Goal: Information Seeking & Learning: Learn about a topic

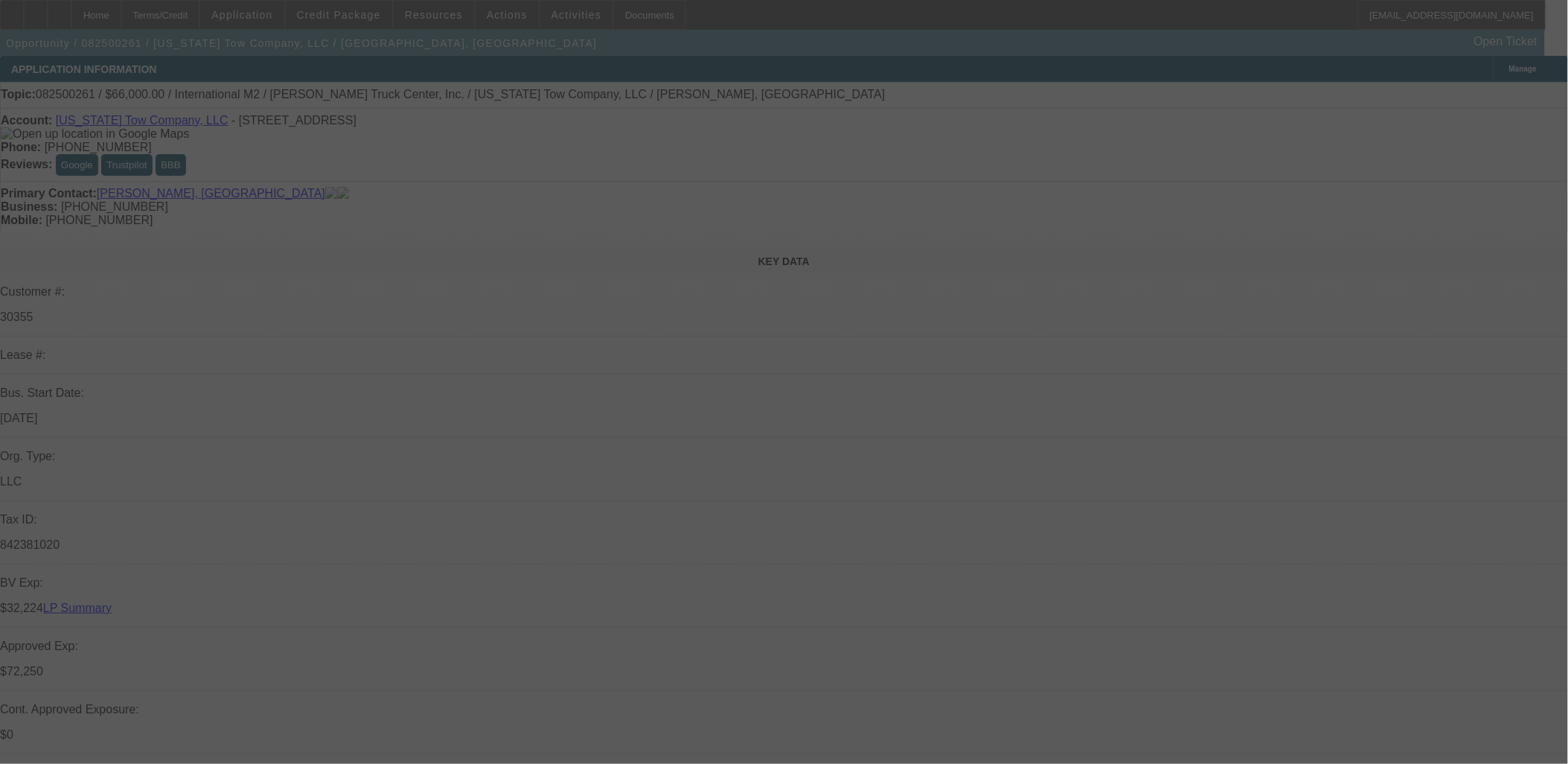
scroll to position [2067, 0]
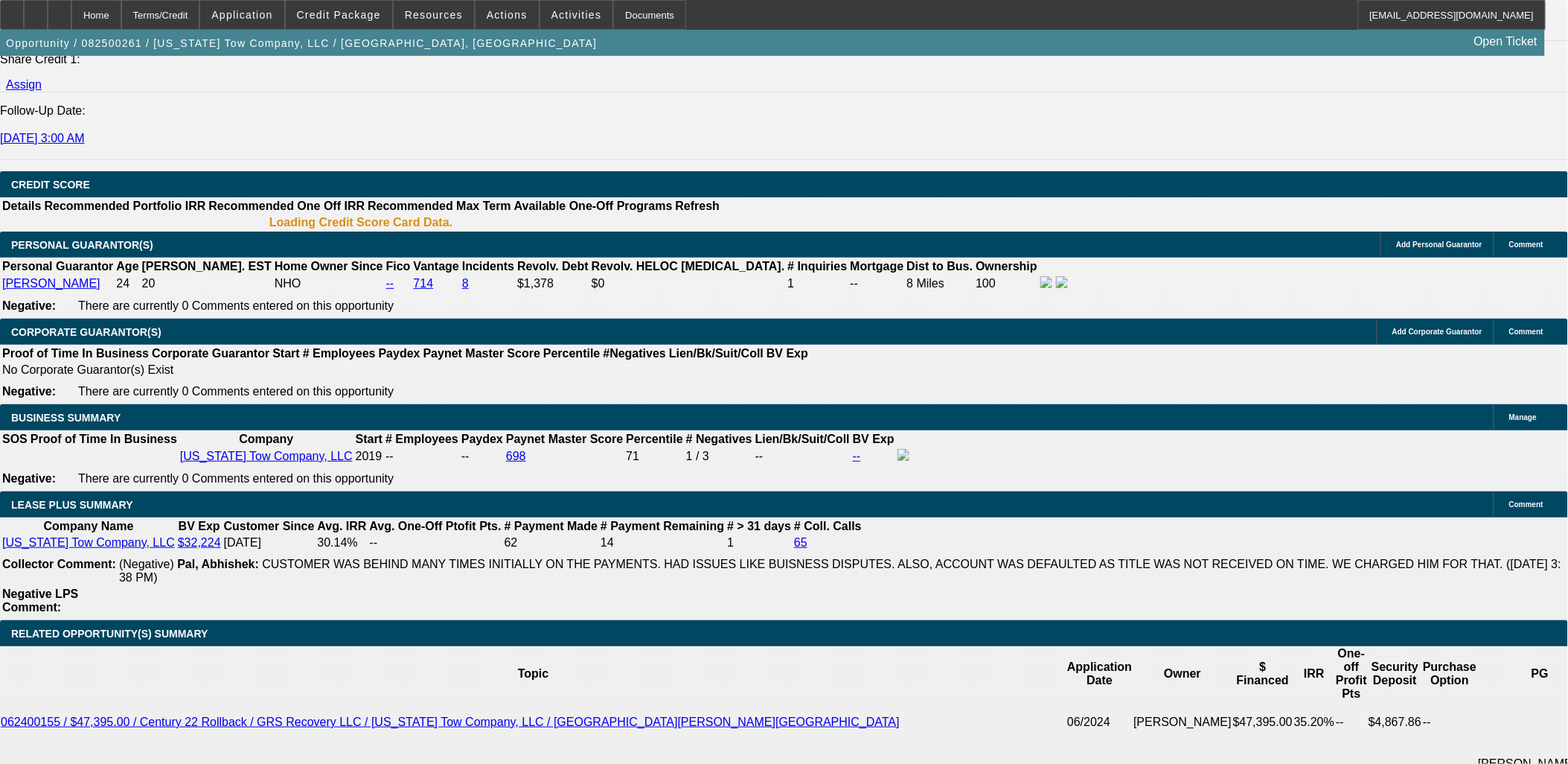
select select "0"
select select "2"
select select "0"
select select "2"
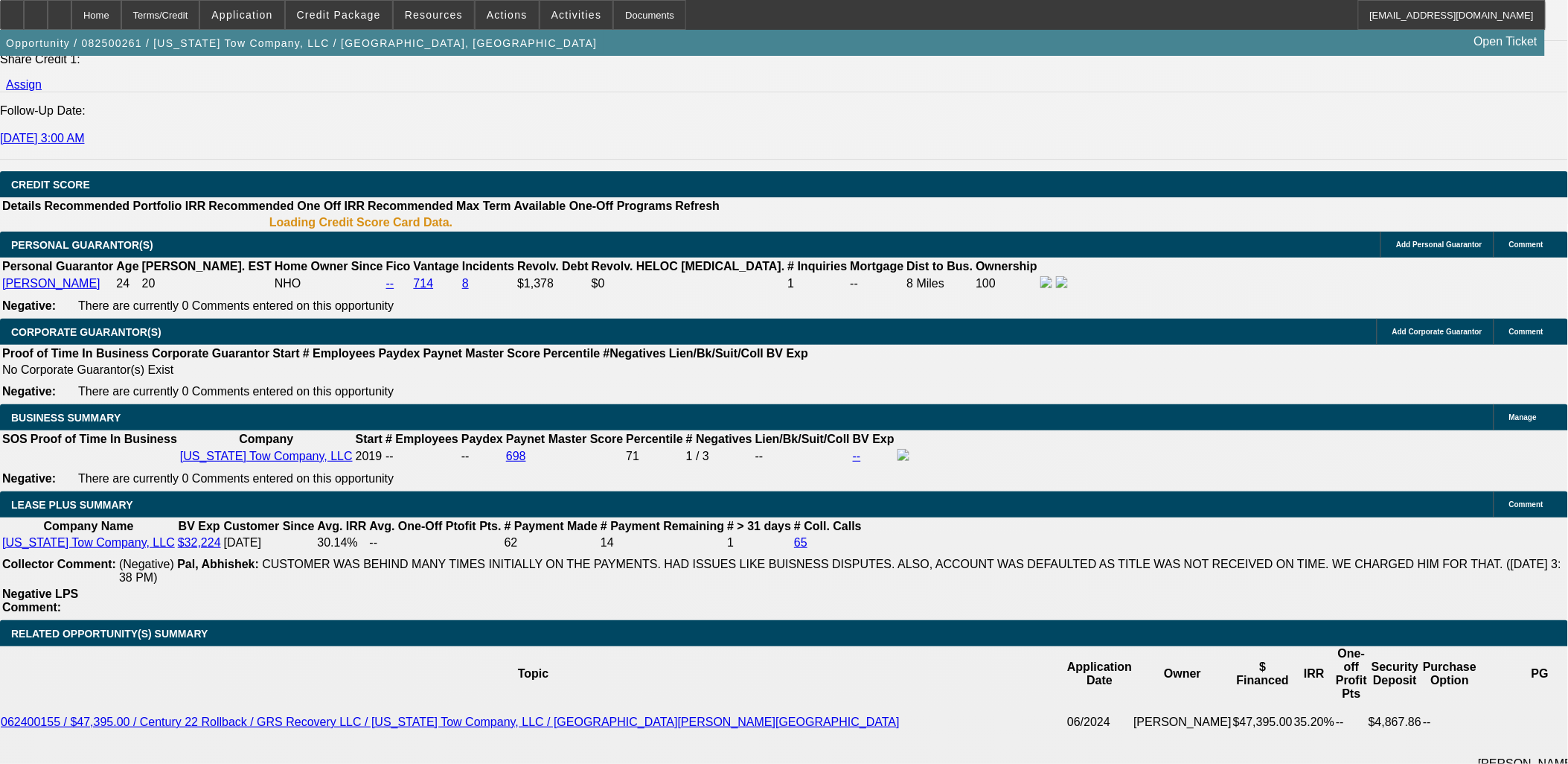
select select "0"
select select "2"
select select "0"
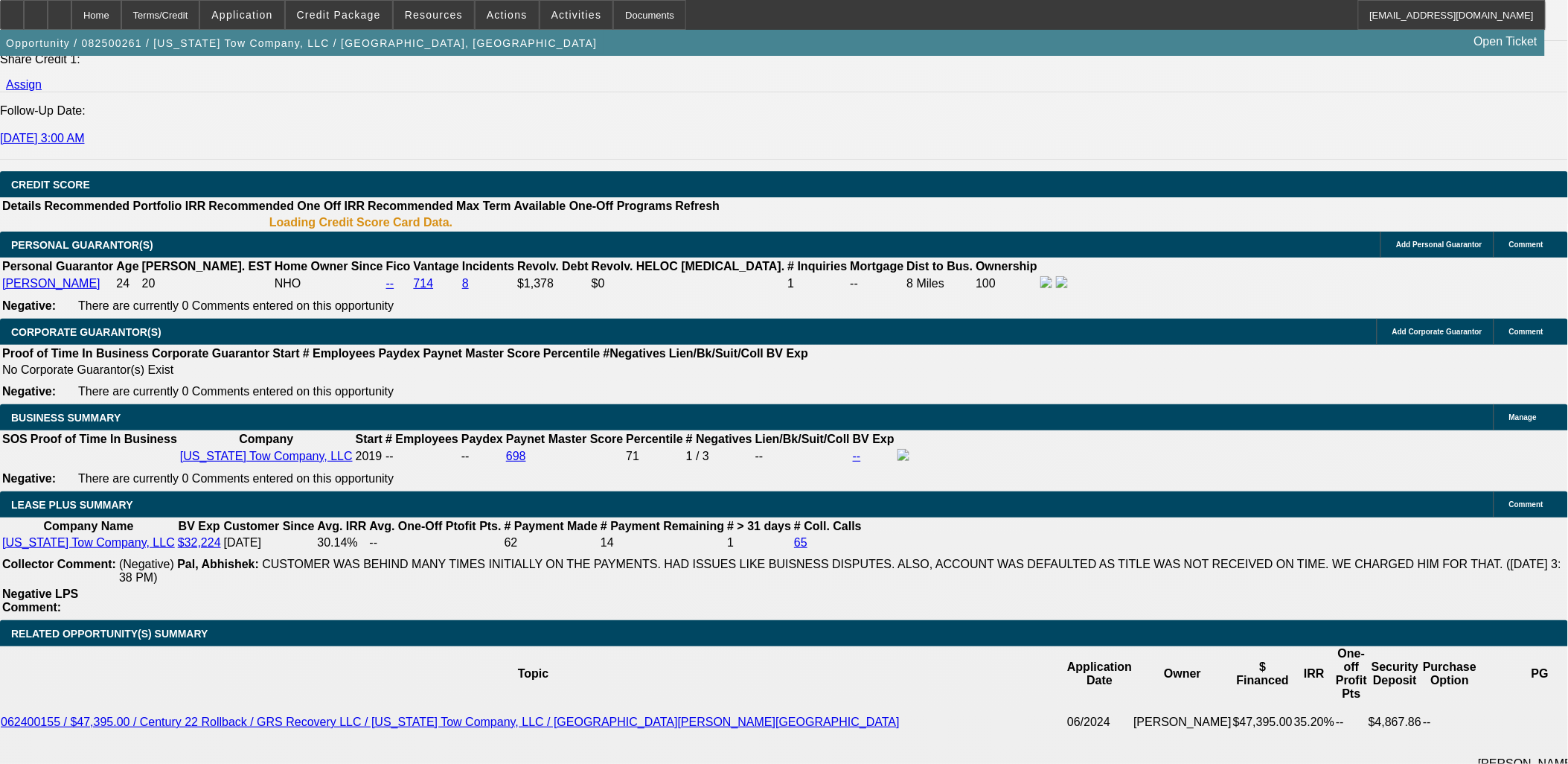
select select "2"
select select "0"
select select "1"
select select "2"
select select "6"
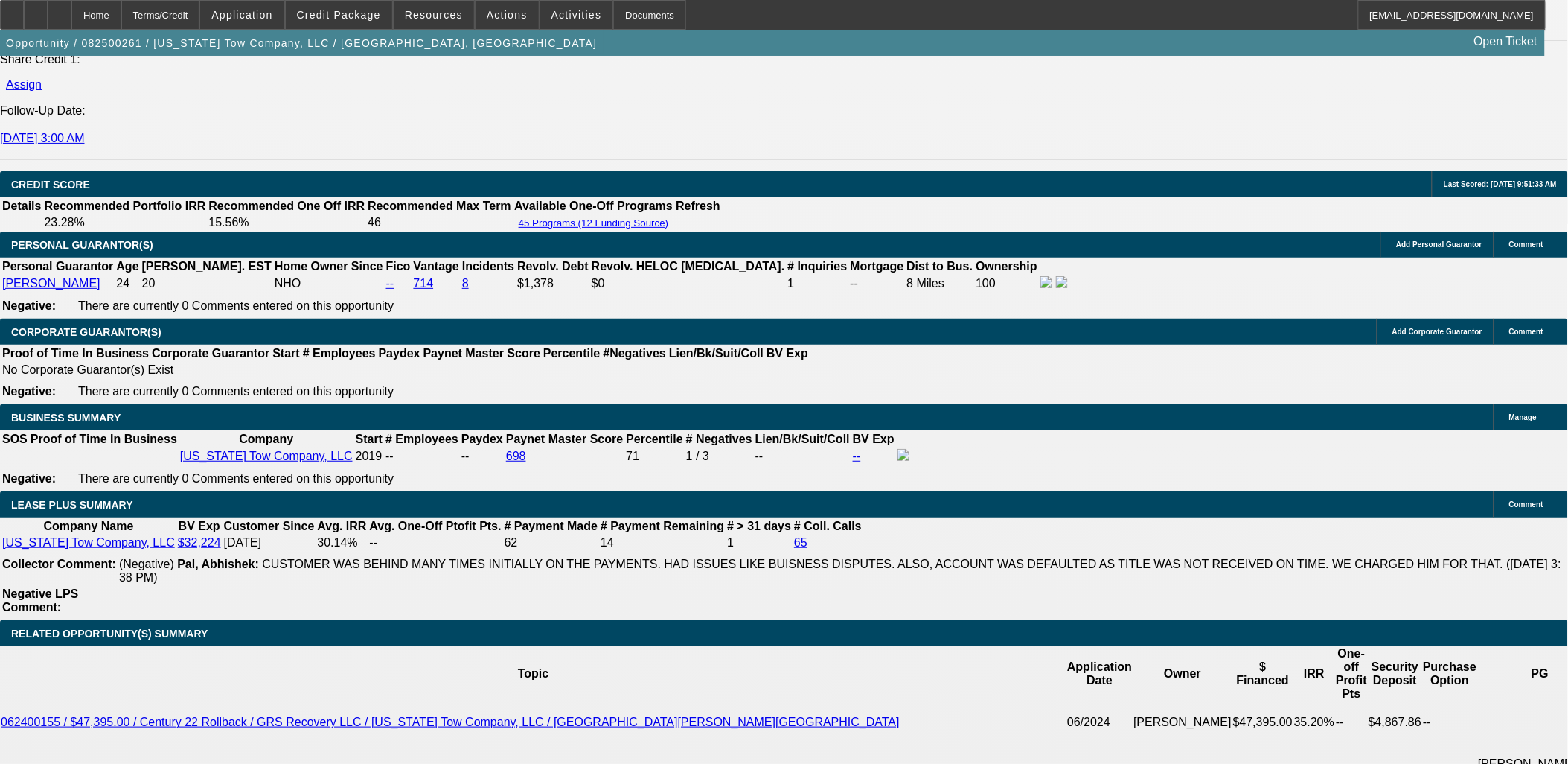
select select "1"
select select "2"
select select "6"
select select "1"
select select "2"
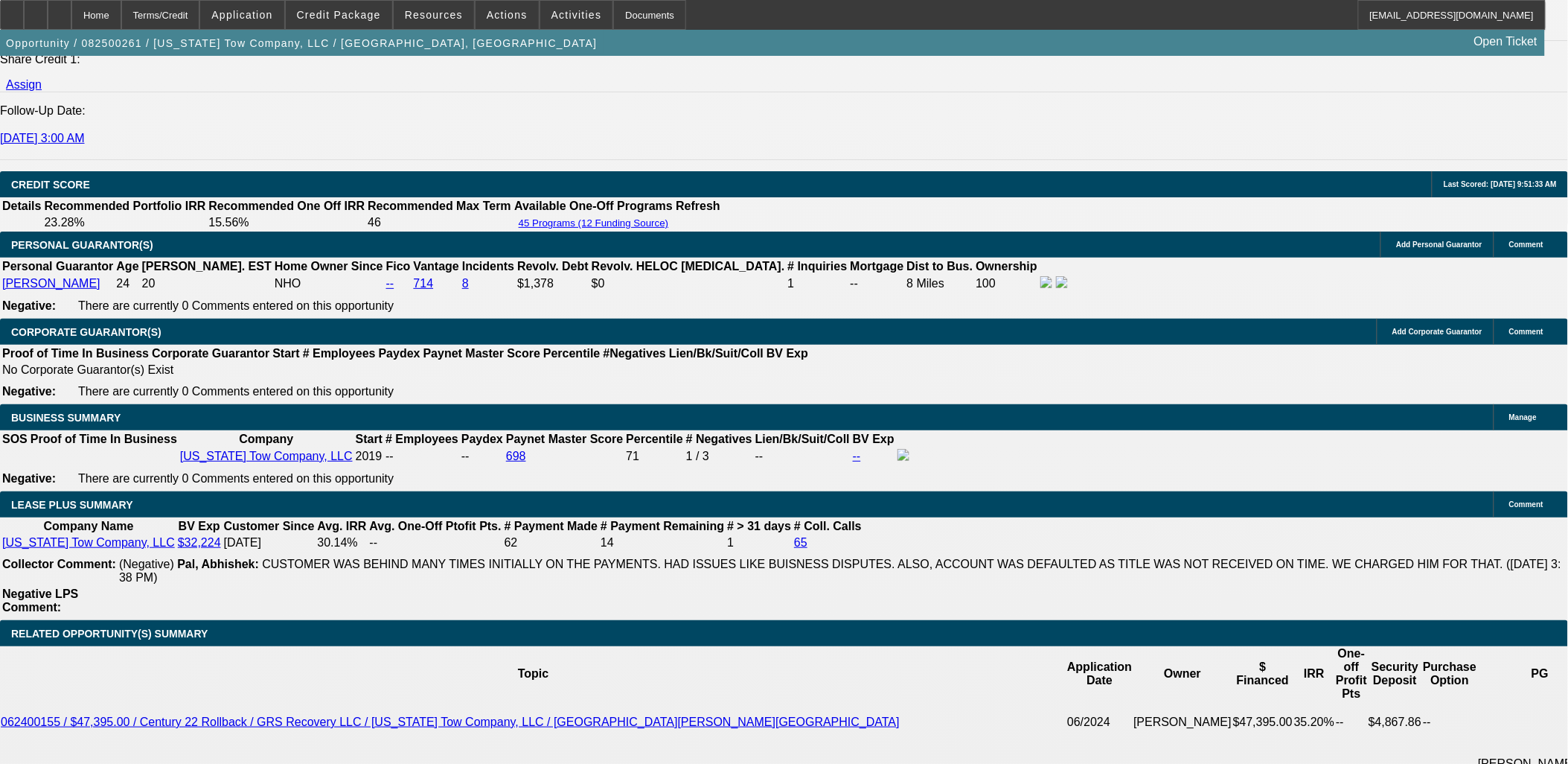
select select "6"
select select "1"
select select "2"
select select "6"
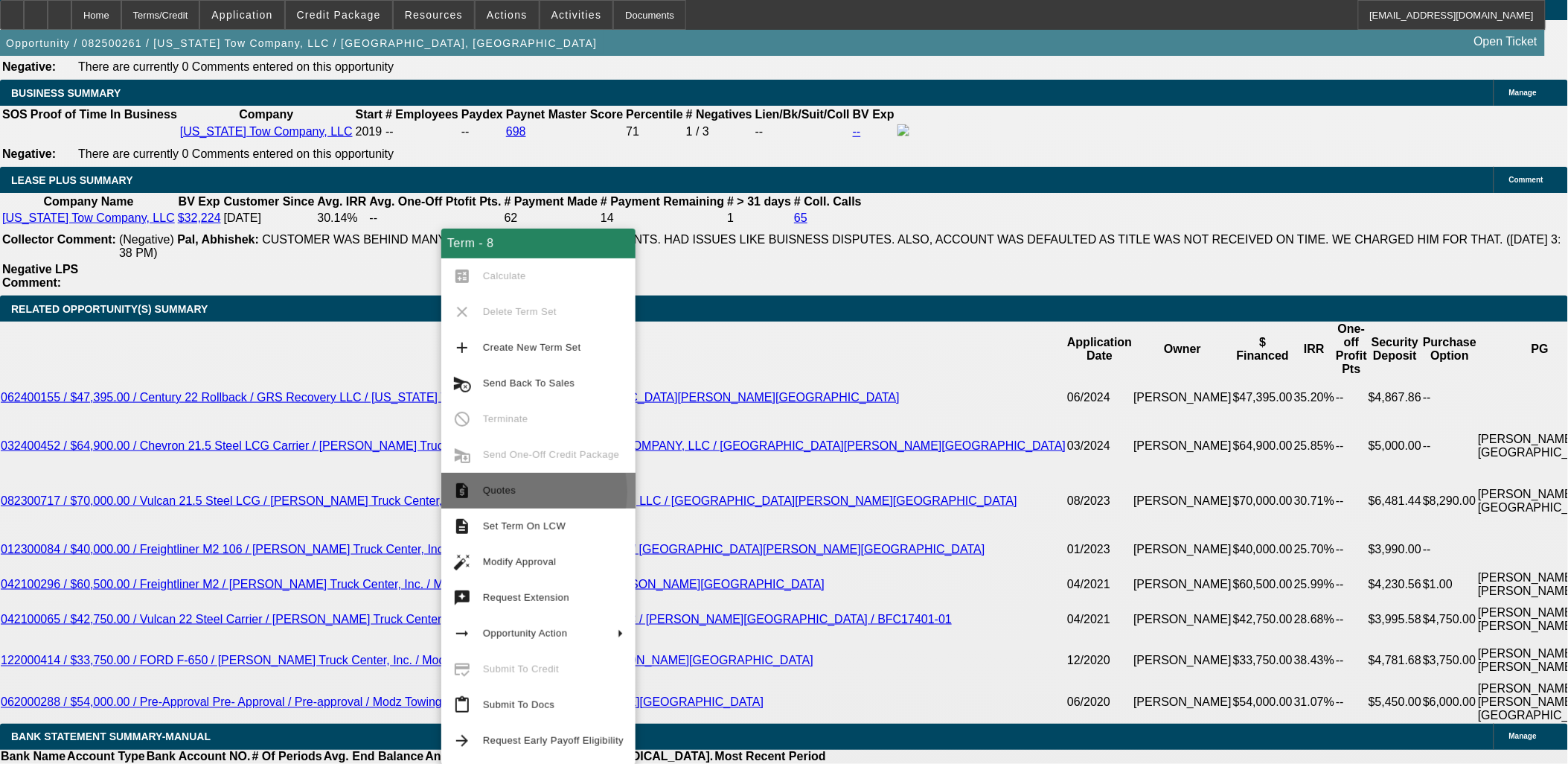
click at [511, 491] on span "Quotes" at bounding box center [499, 490] width 32 height 11
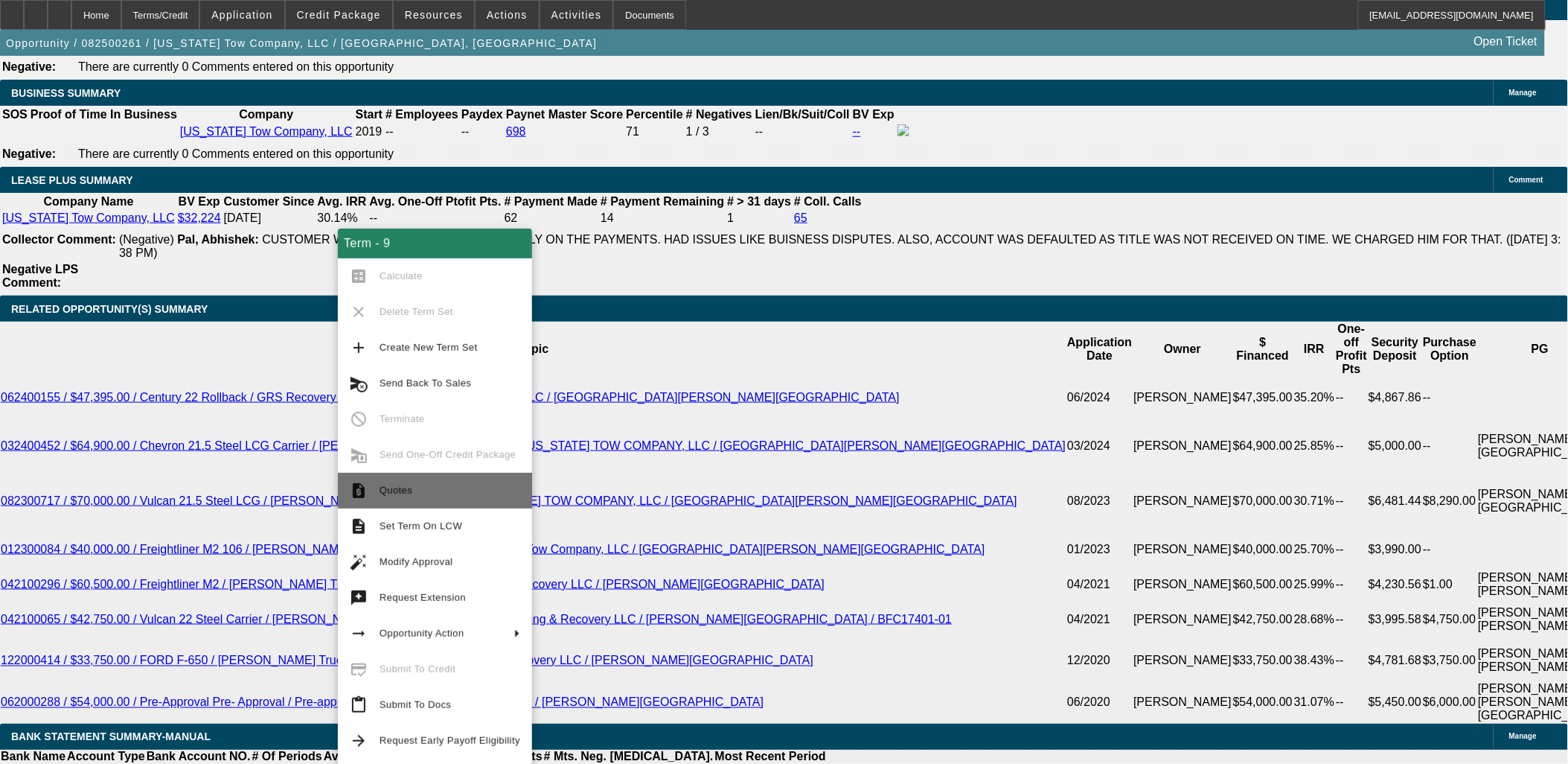
click at [488, 504] on button "request_quote Quotes" at bounding box center [435, 491] width 194 height 36
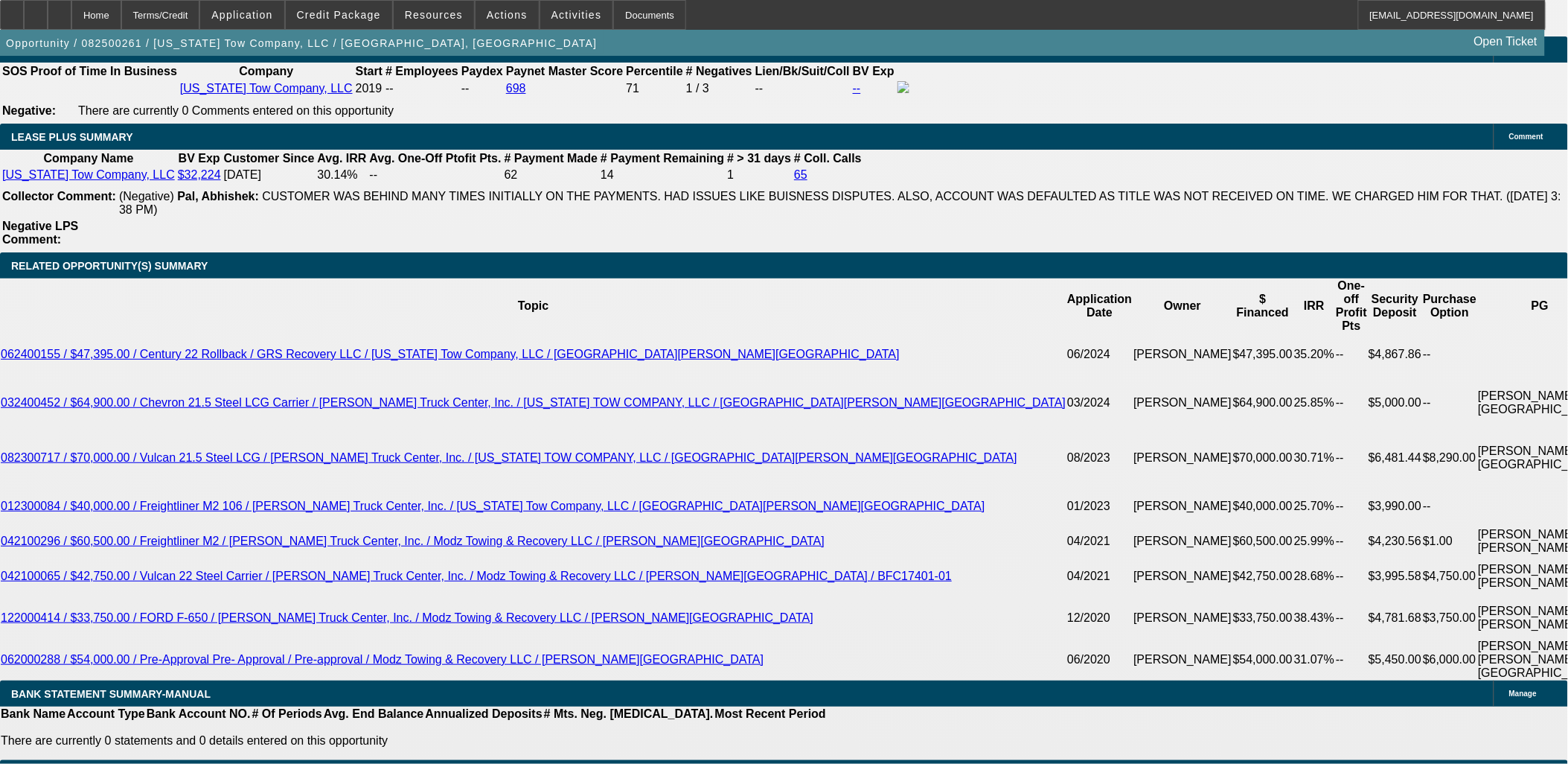
scroll to position [2475, 0]
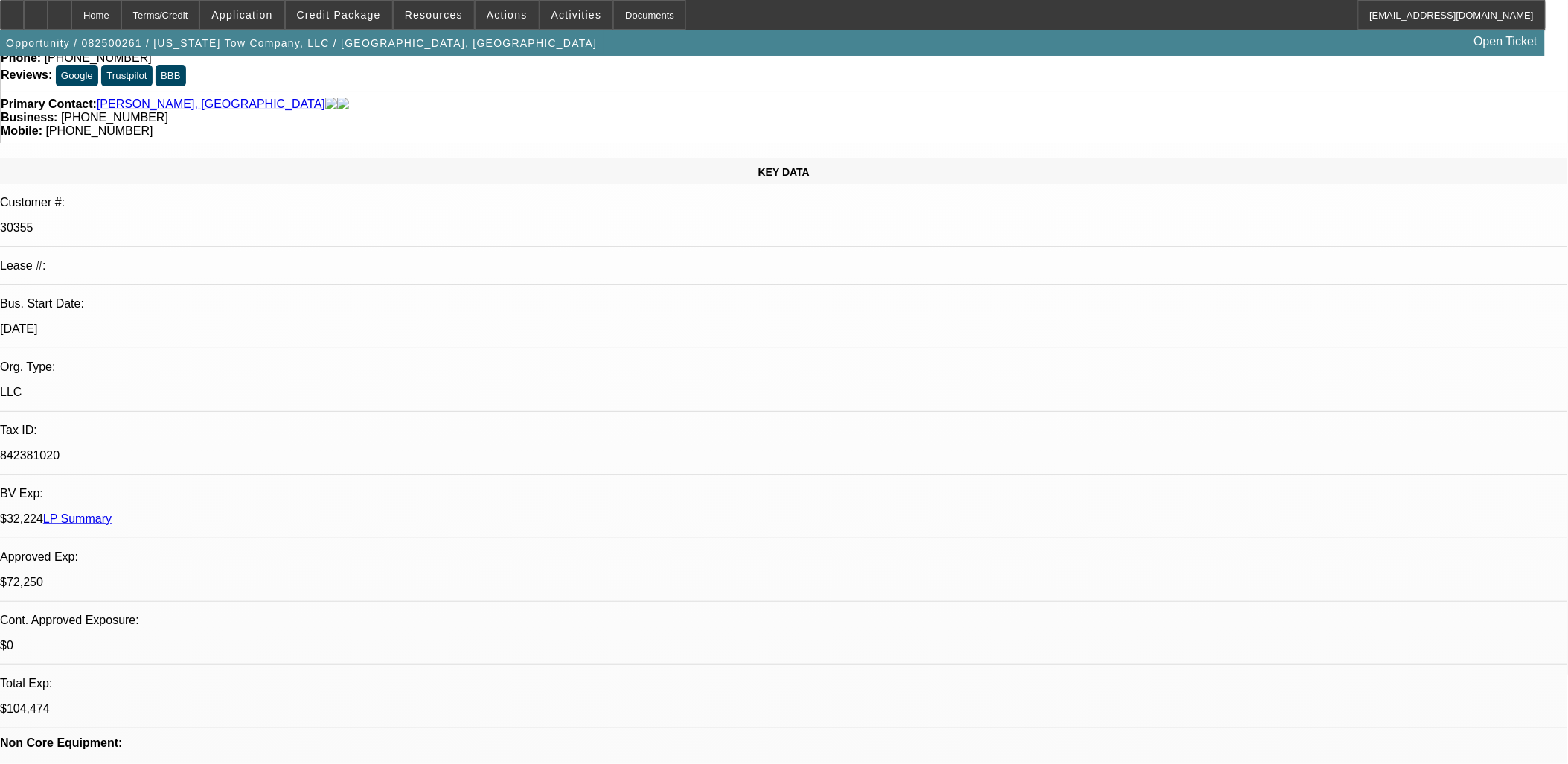
scroll to position [0, 0]
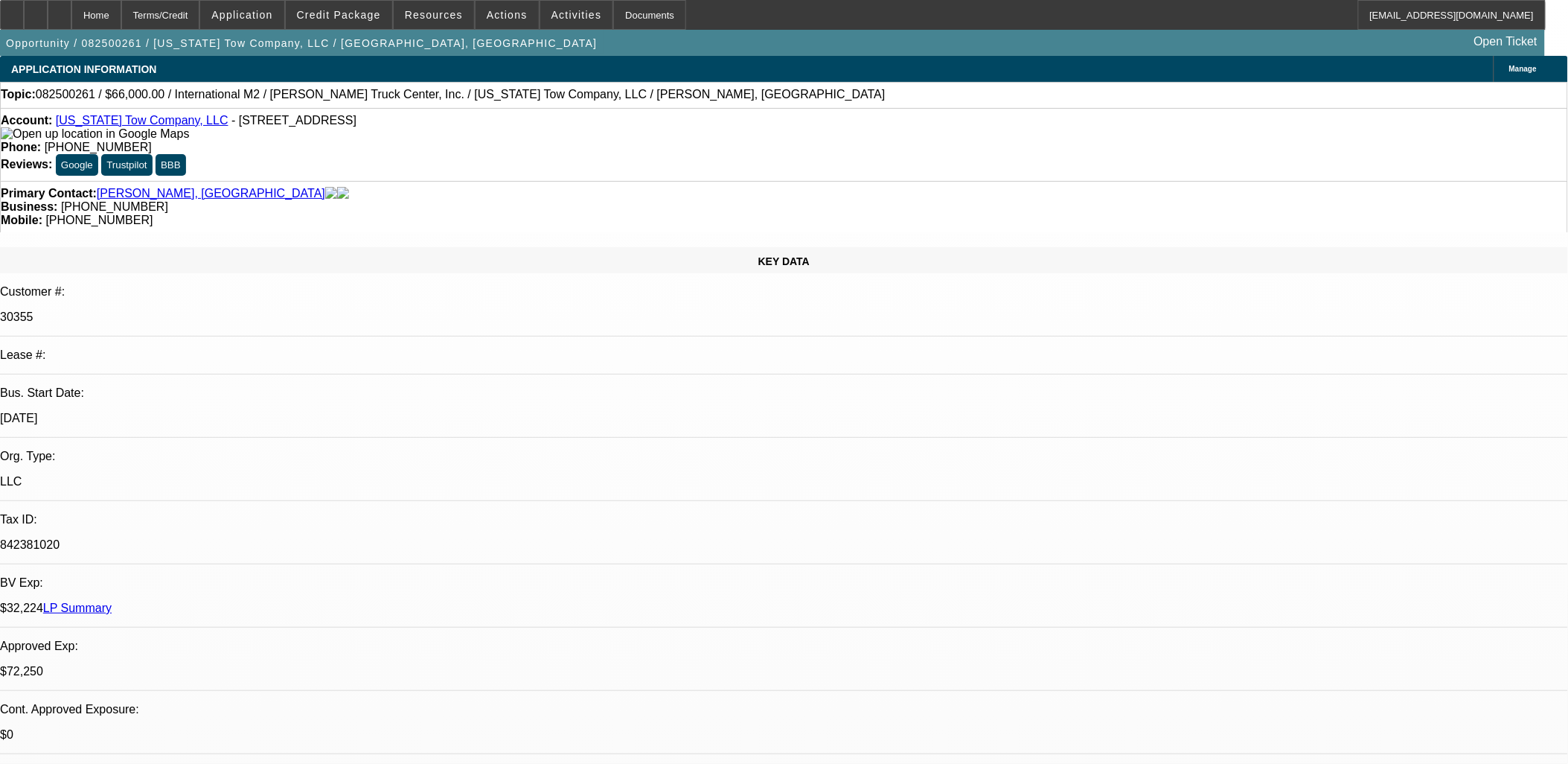
drag, startPoint x: 1171, startPoint y: 122, endPoint x: 1162, endPoint y: 199, distance: 77.5
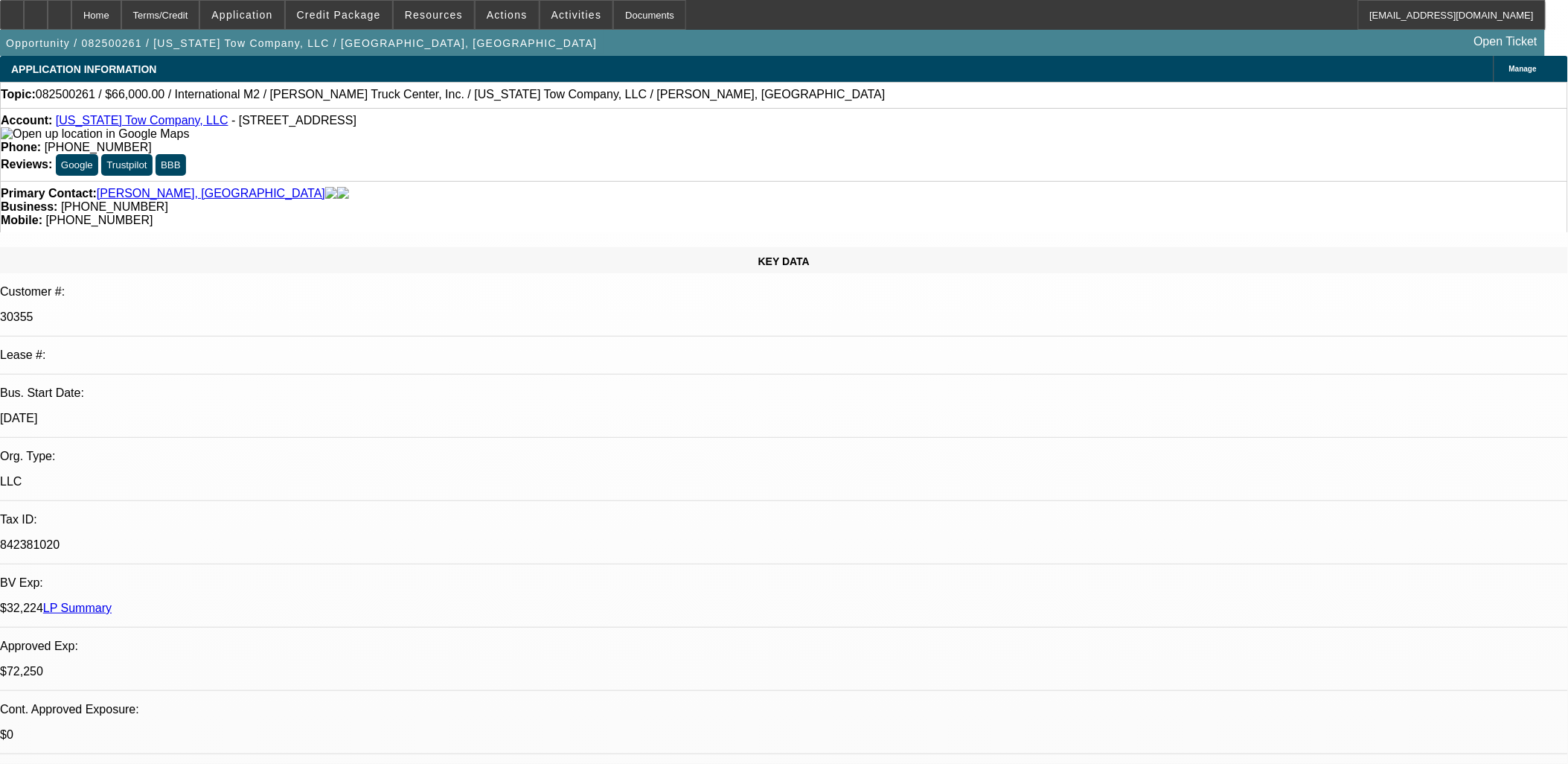
drag, startPoint x: 1177, startPoint y: 226, endPoint x: 1164, endPoint y: 204, distance: 25.6
